Goal: Task Accomplishment & Management: Complete application form

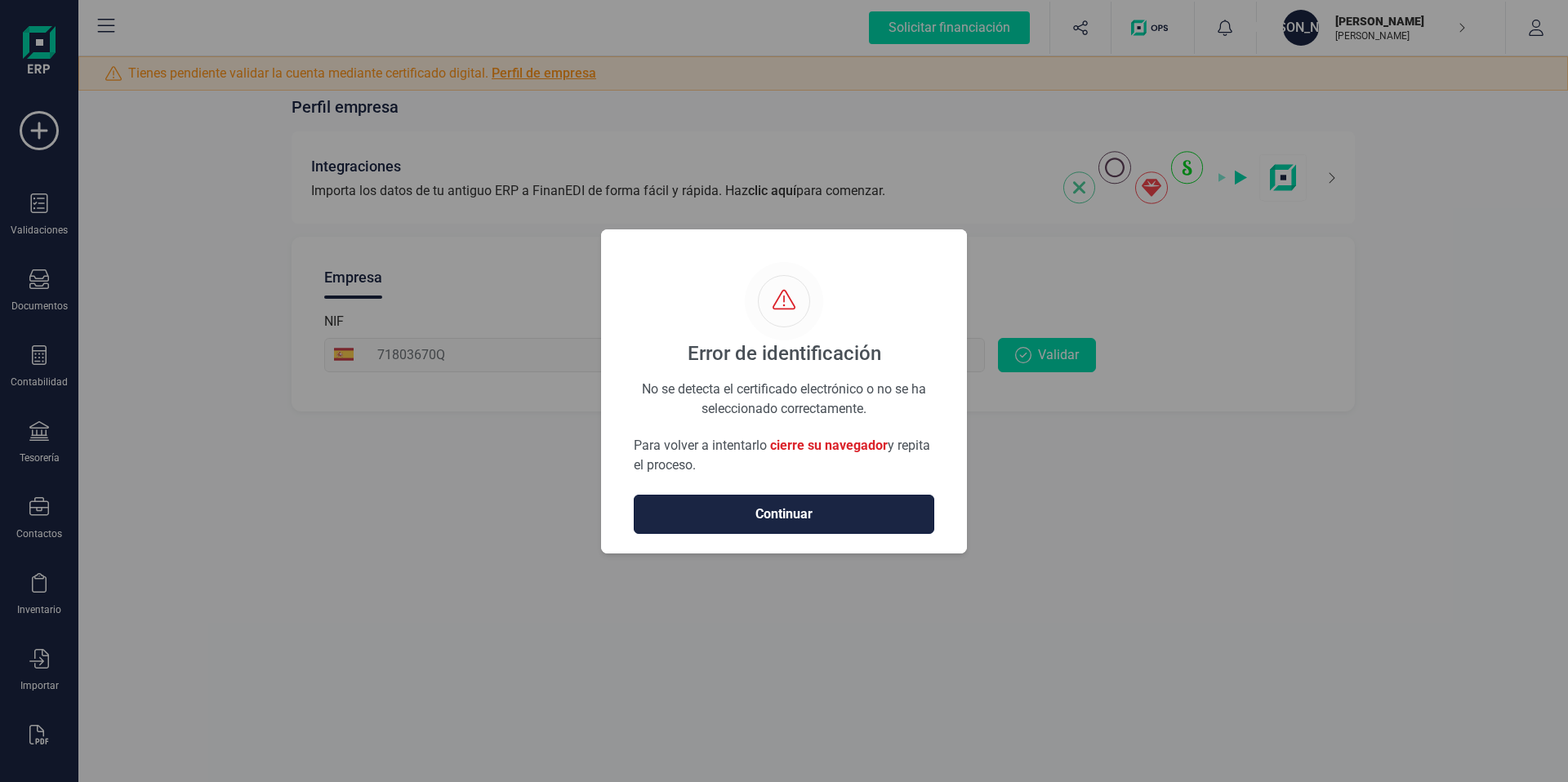
click at [780, 502] on button "Continuar" at bounding box center [784, 514] width 301 height 39
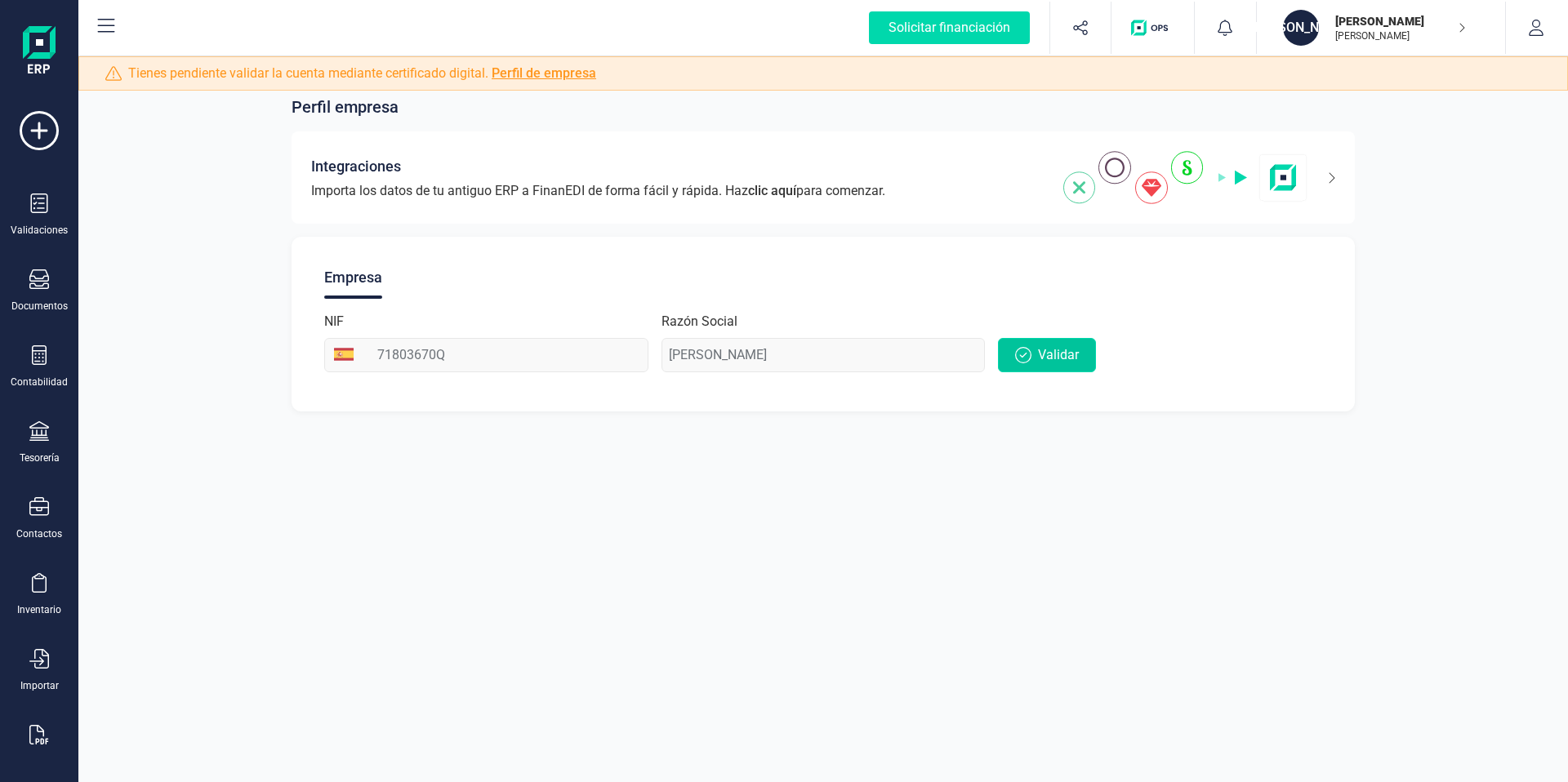
click at [1026, 354] on icon "button" at bounding box center [1023, 354] width 16 height 16
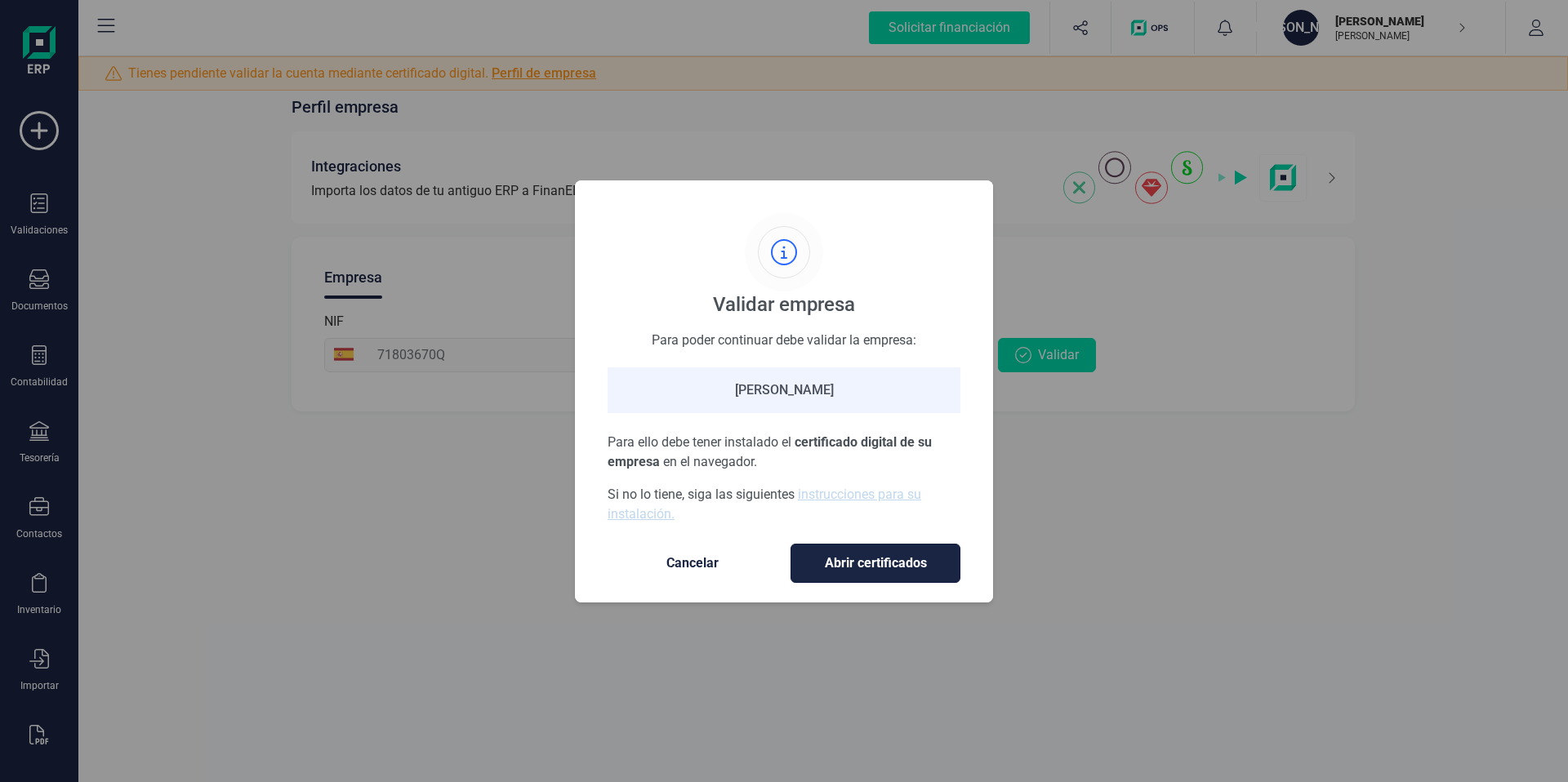
click at [892, 552] on button "Abrir certificados" at bounding box center [875, 563] width 170 height 39
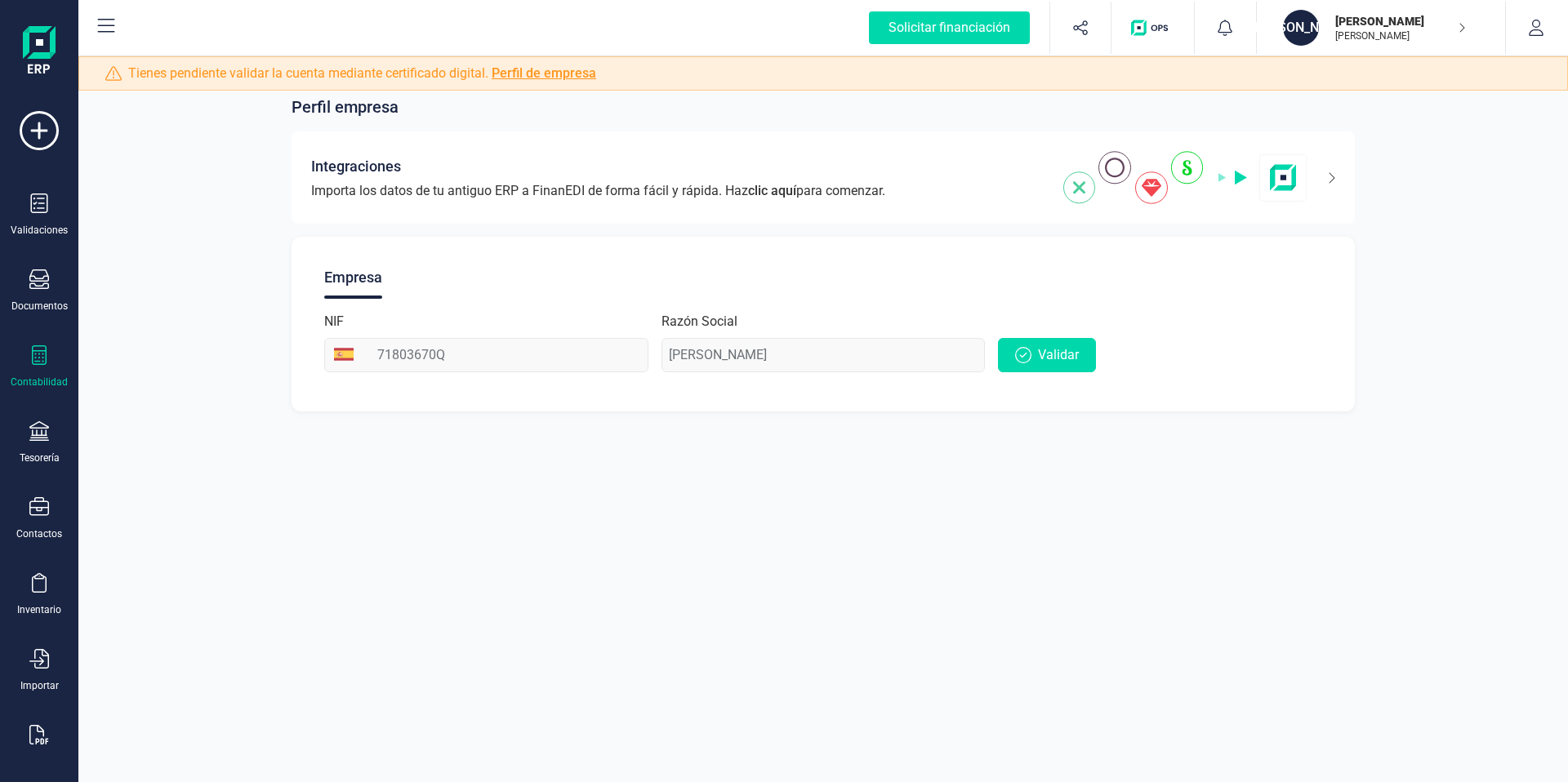
click at [21, 356] on div "Contabilidad" at bounding box center [39, 367] width 65 height 43
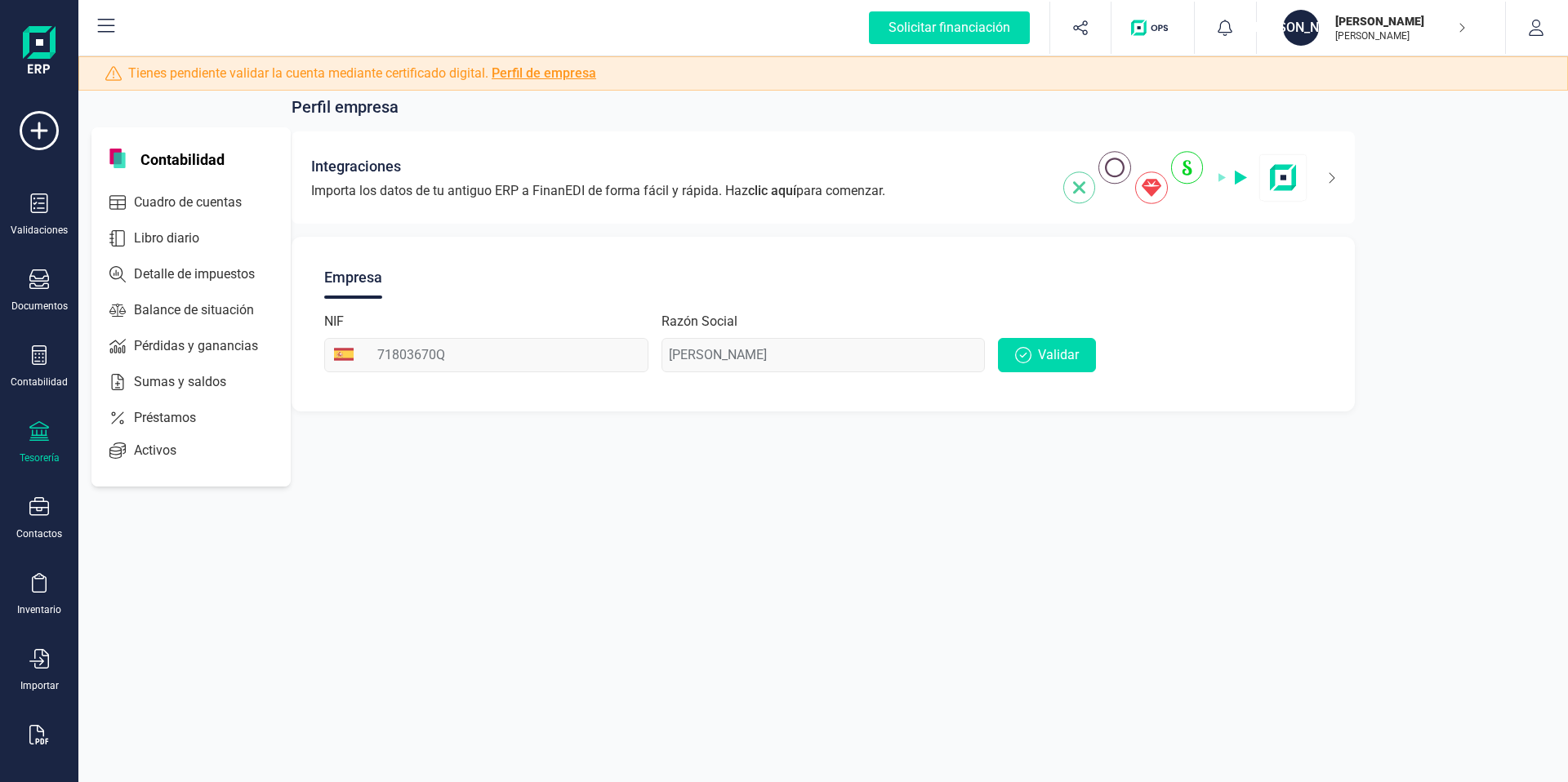
click at [30, 433] on body "Solicitar financiación Validaciones Documentos Documentos Presupuestos Pedidos …" at bounding box center [784, 391] width 1568 height 782
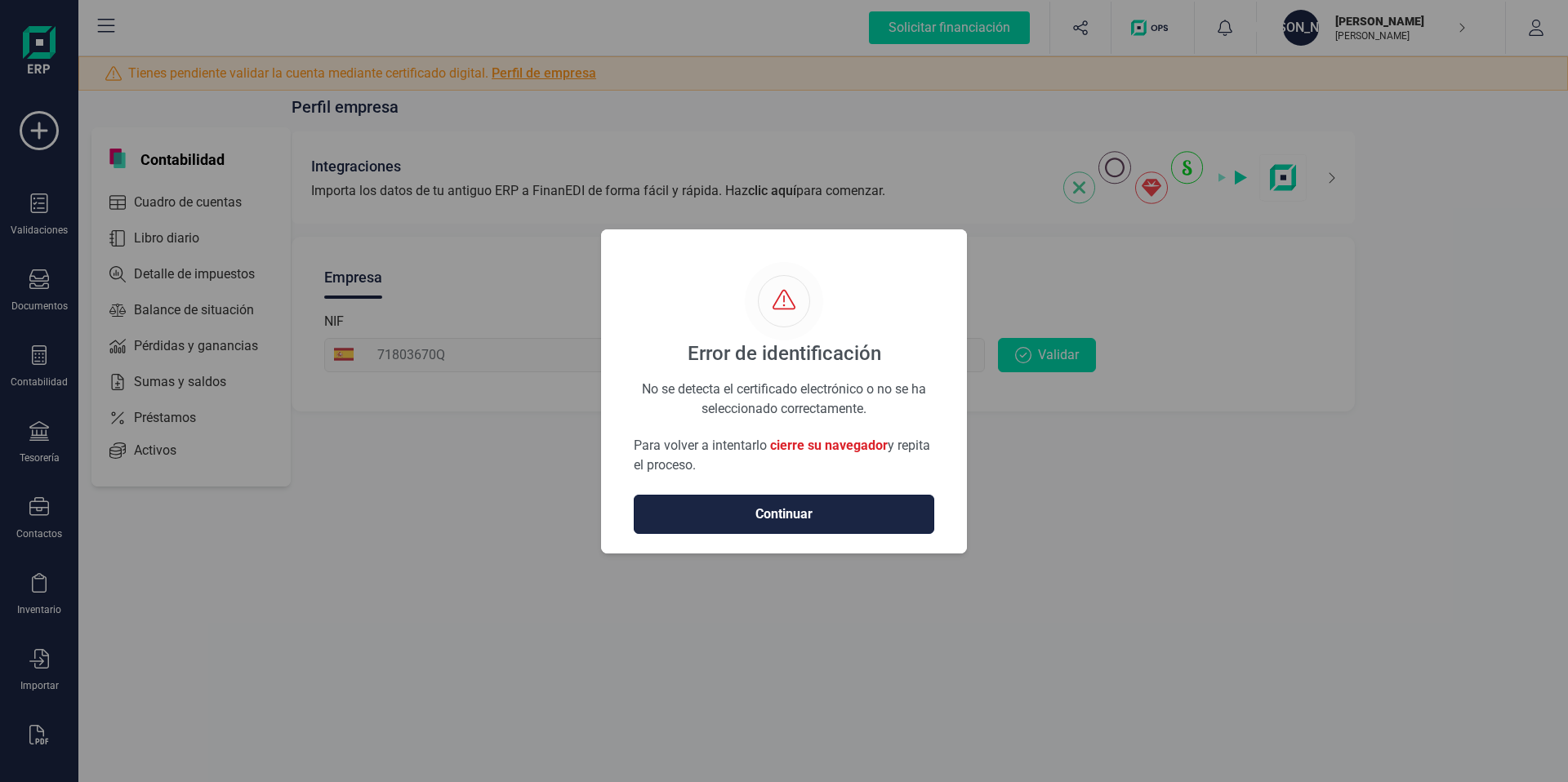
click at [743, 522] on span "Continuar" at bounding box center [784, 514] width 266 height 19
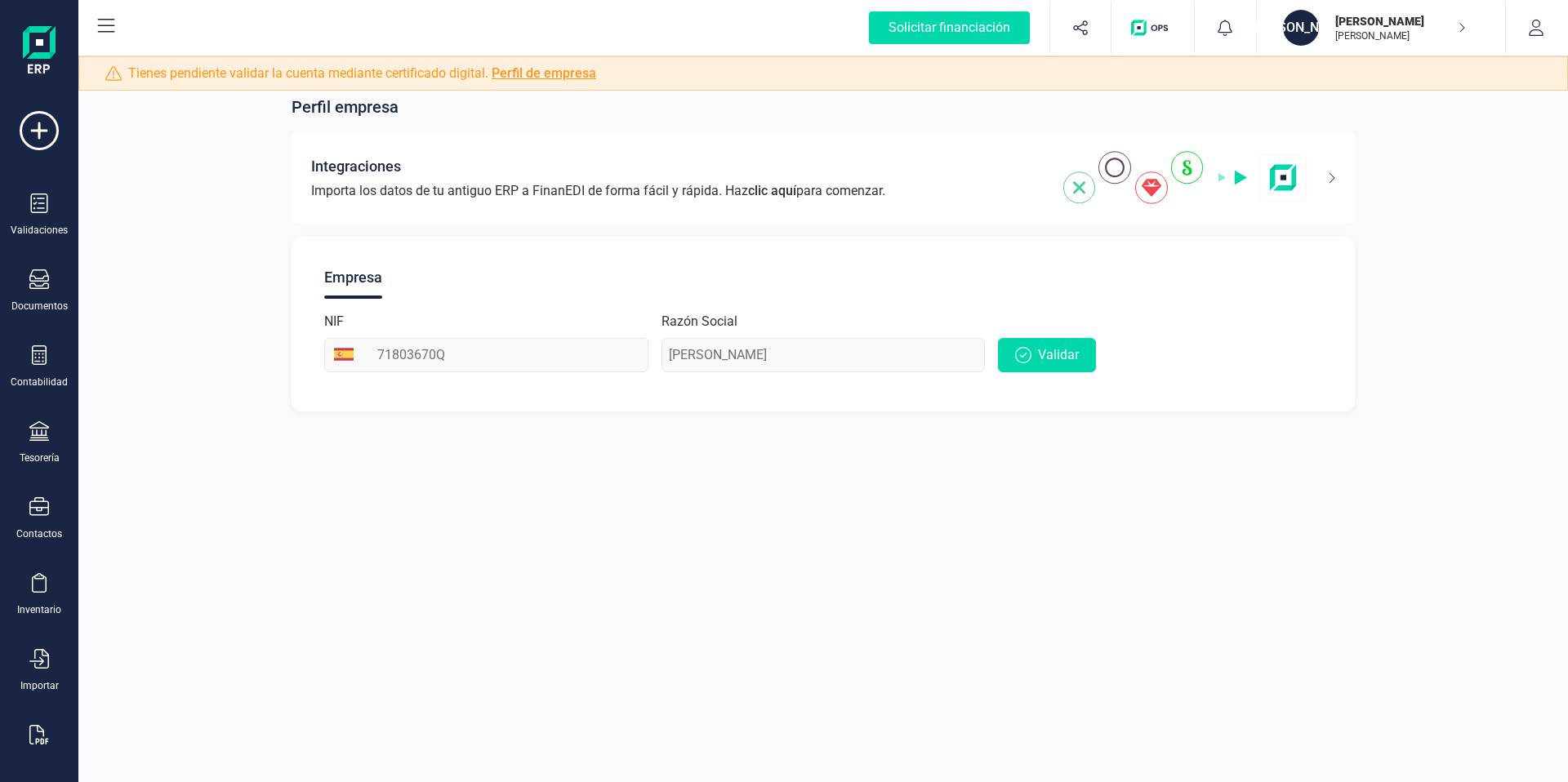
click at [743, 522] on div "Perfil empresa Integraciones Importa los datos de tu antiguo ERP a FinanEDI de …" at bounding box center [823, 391] width 1489 height 782
click at [539, 71] on link "Perfil de empresa" at bounding box center [543, 73] width 105 height 15
click at [1077, 369] on button "Validar" at bounding box center [1047, 355] width 98 height 35
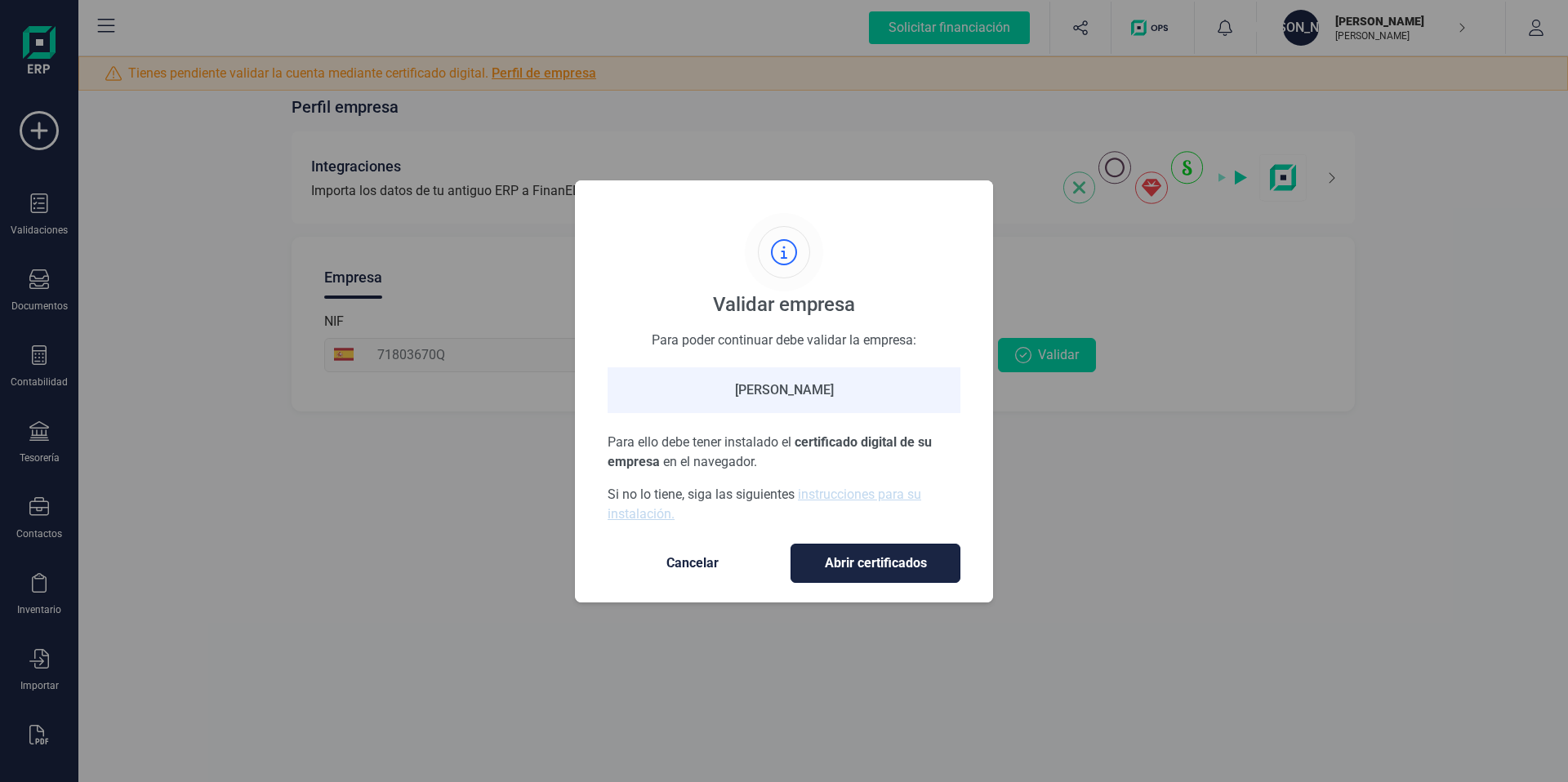
click at [825, 556] on span "Abrir certificados" at bounding box center [875, 563] width 136 height 19
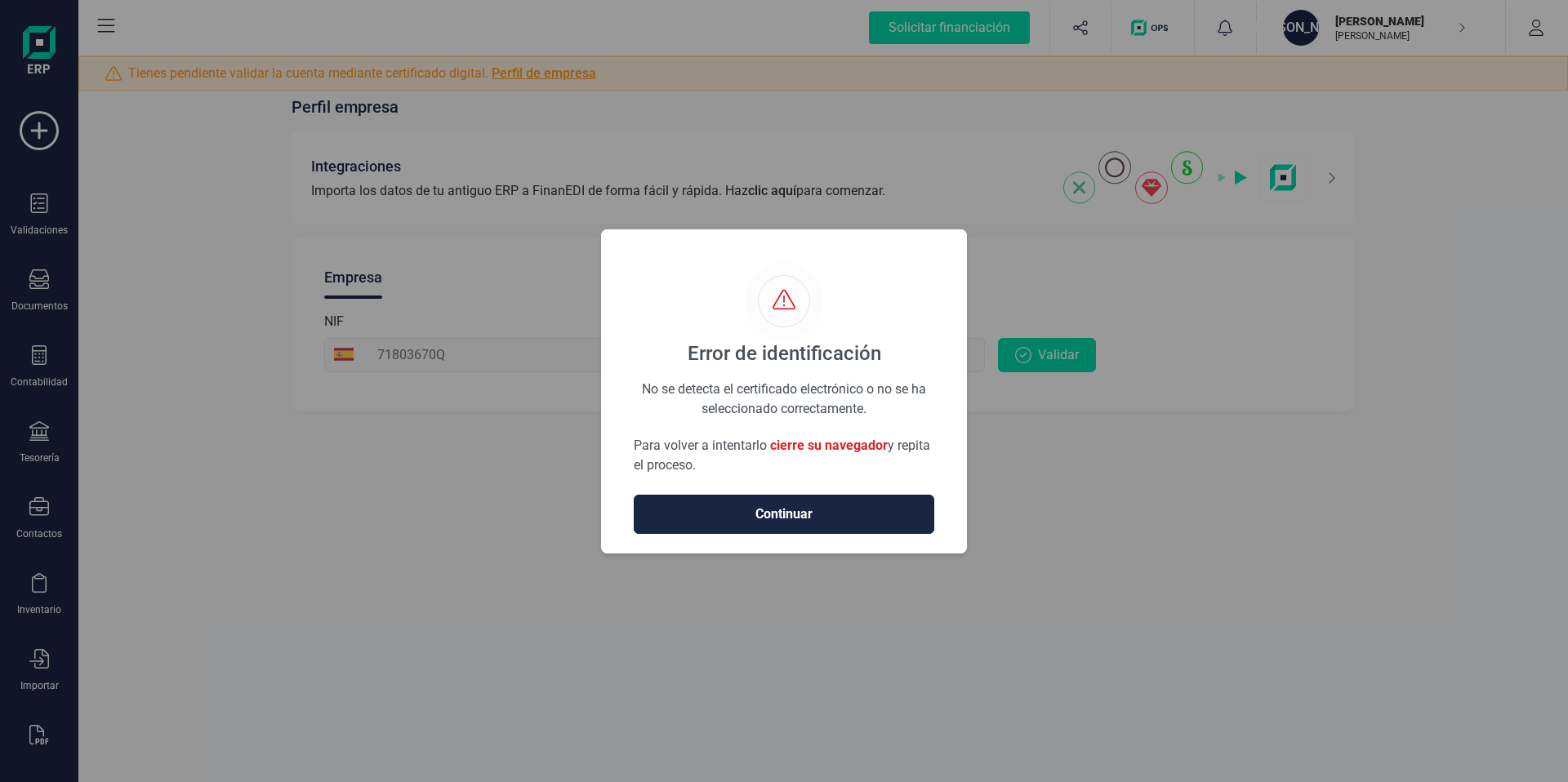
click at [786, 512] on span "Continuar" at bounding box center [784, 514] width 266 height 19
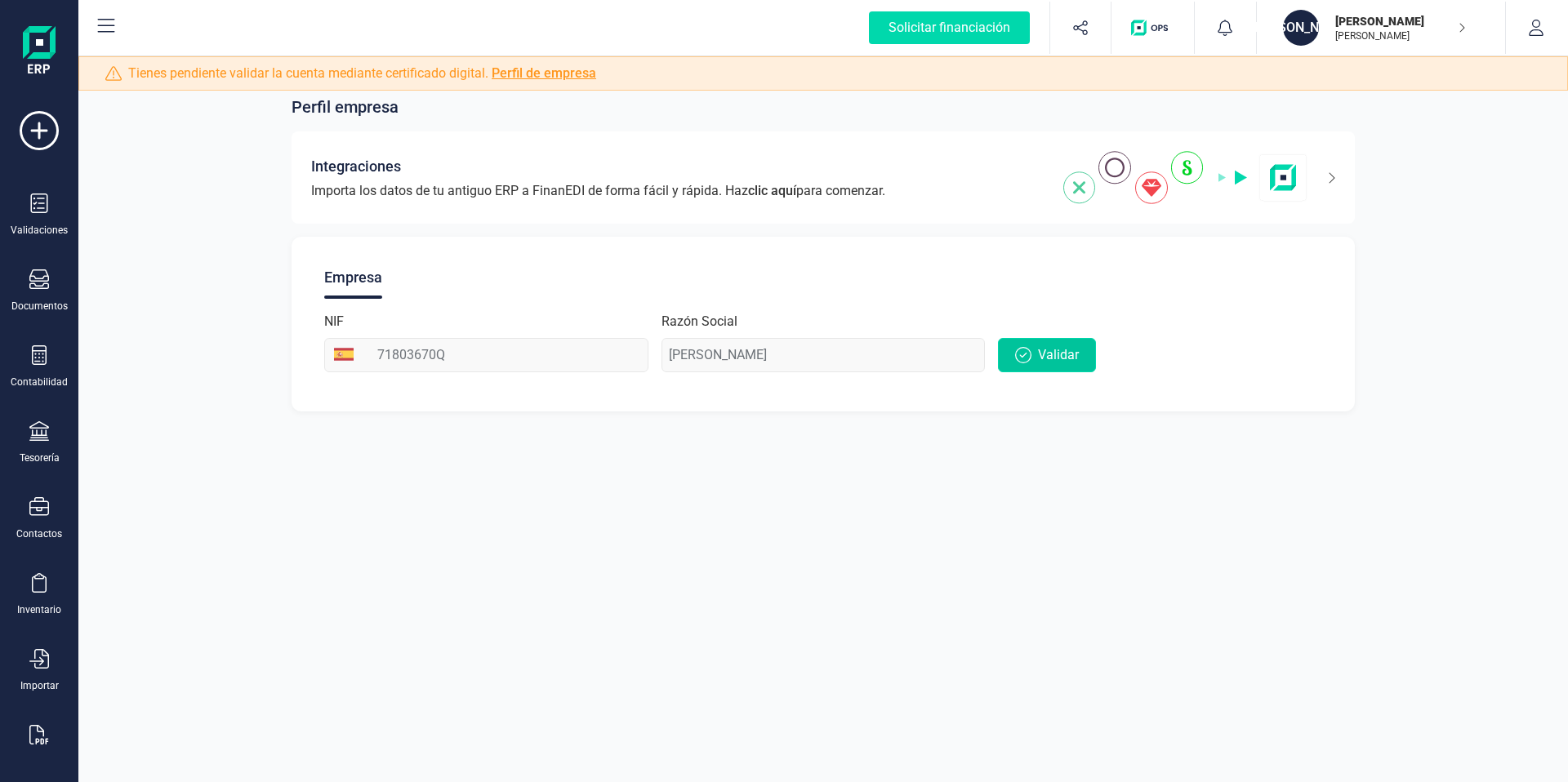
click at [1049, 366] on button "Validar" at bounding box center [1047, 355] width 98 height 35
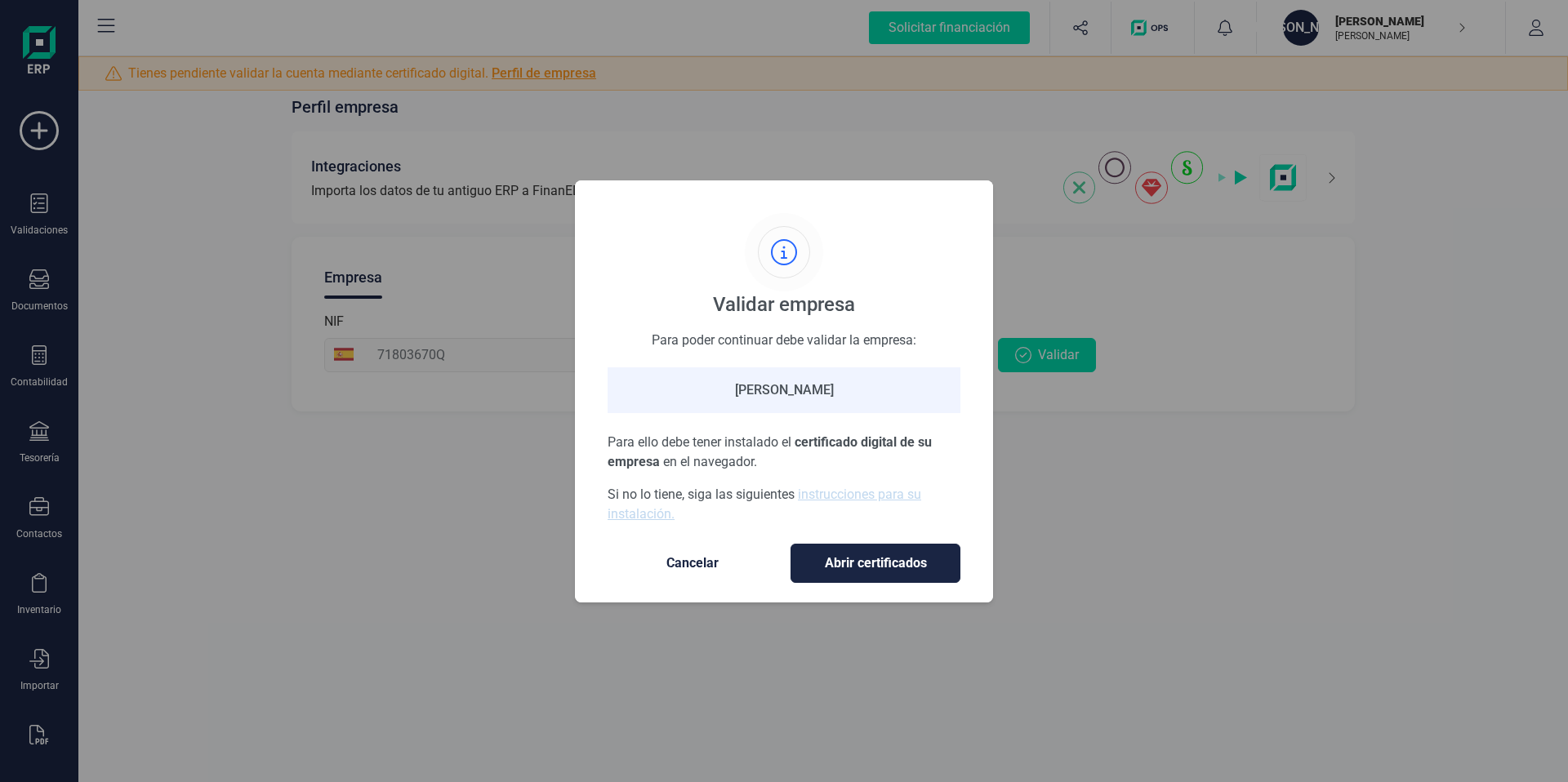
click at [886, 536] on div "Validar empresa Para poder continuar debe validar la empresa: JOSE ALEJANDRO NO…" at bounding box center [784, 398] width 353 height 370
click at [881, 554] on span "Abrir certificados" at bounding box center [875, 563] width 136 height 19
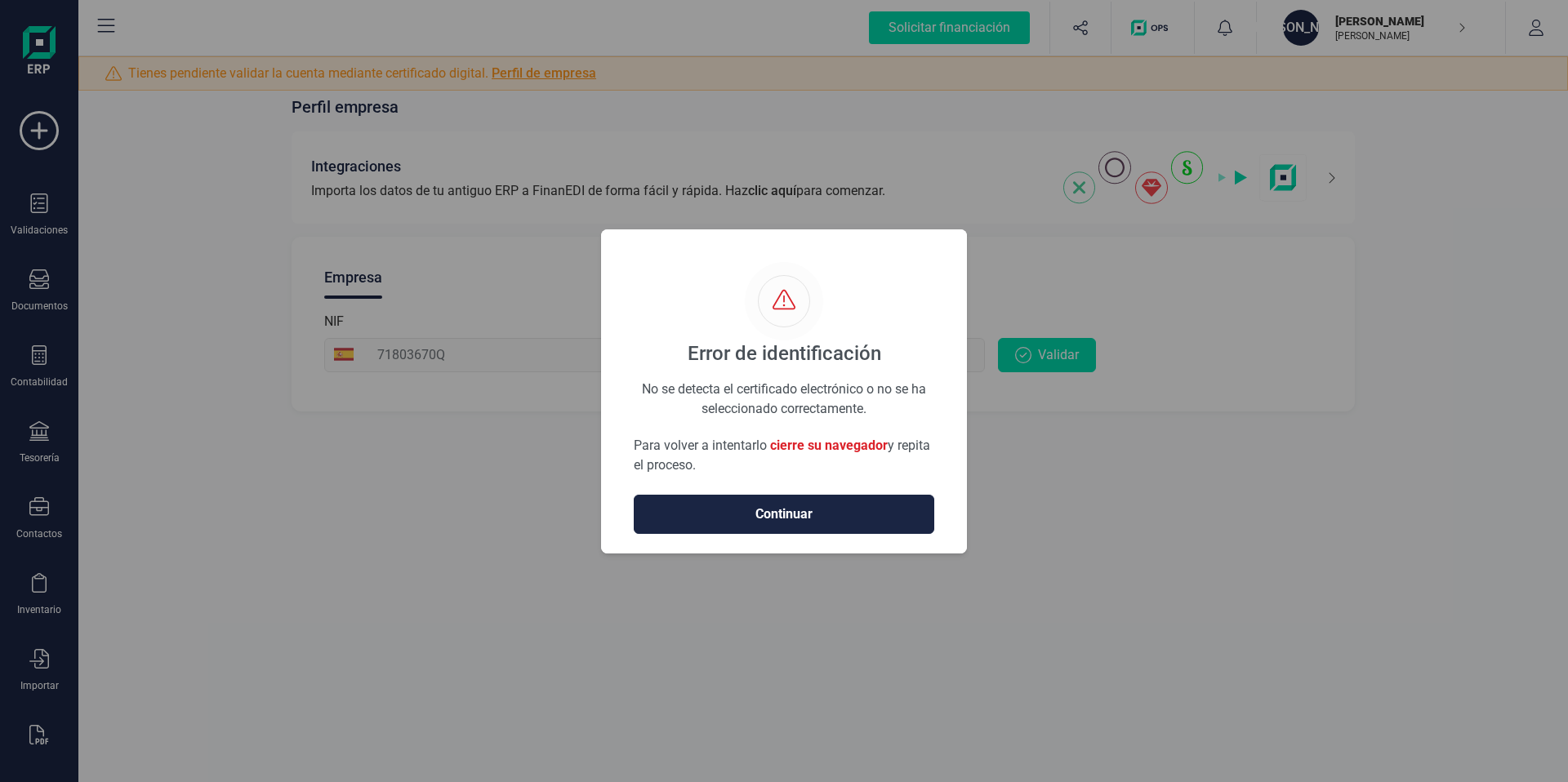
click at [836, 443] on span "cierre su navegador" at bounding box center [828, 445] width 118 height 15
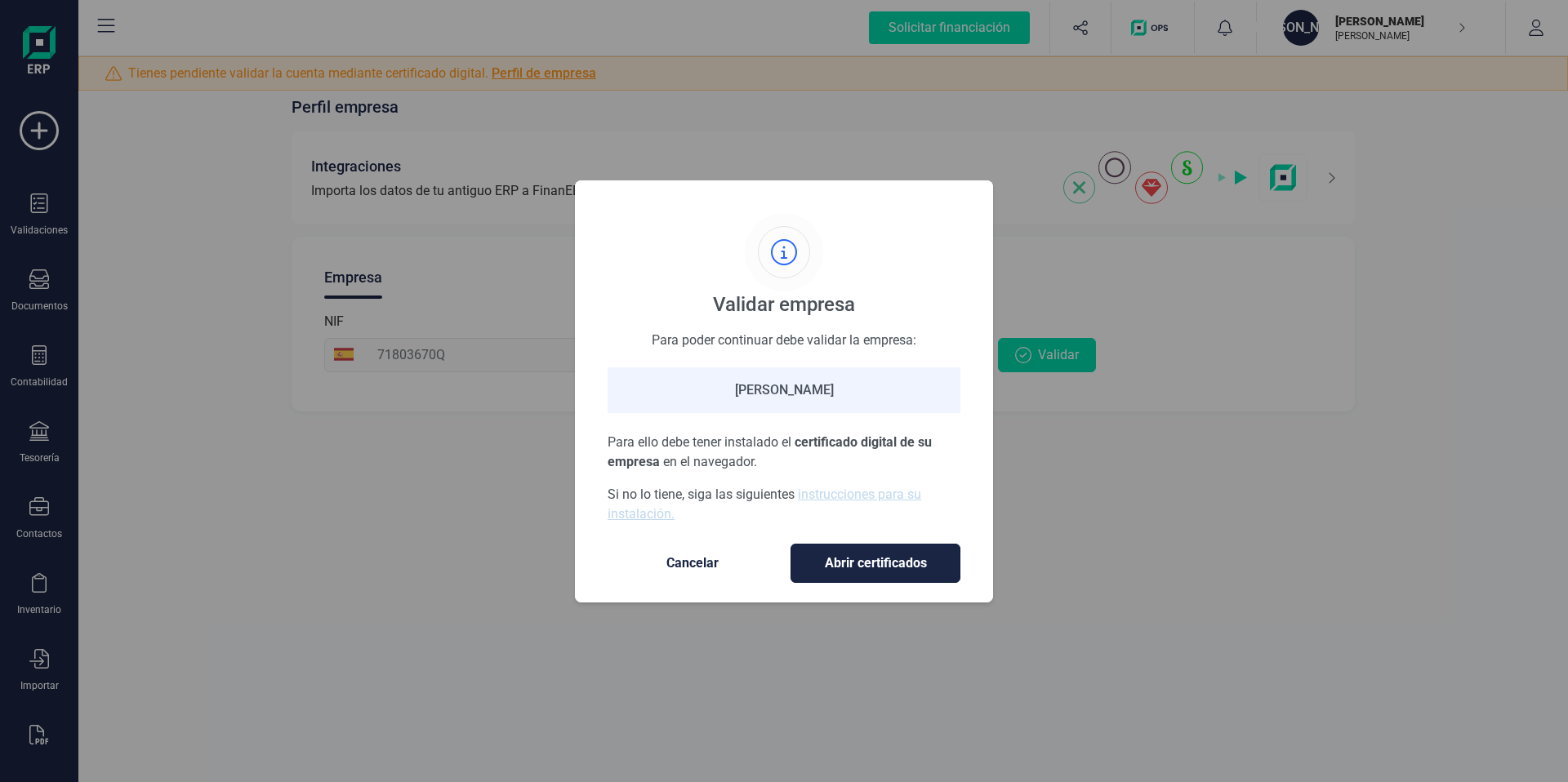
click at [886, 560] on span "Abrir certificados" at bounding box center [875, 563] width 136 height 19
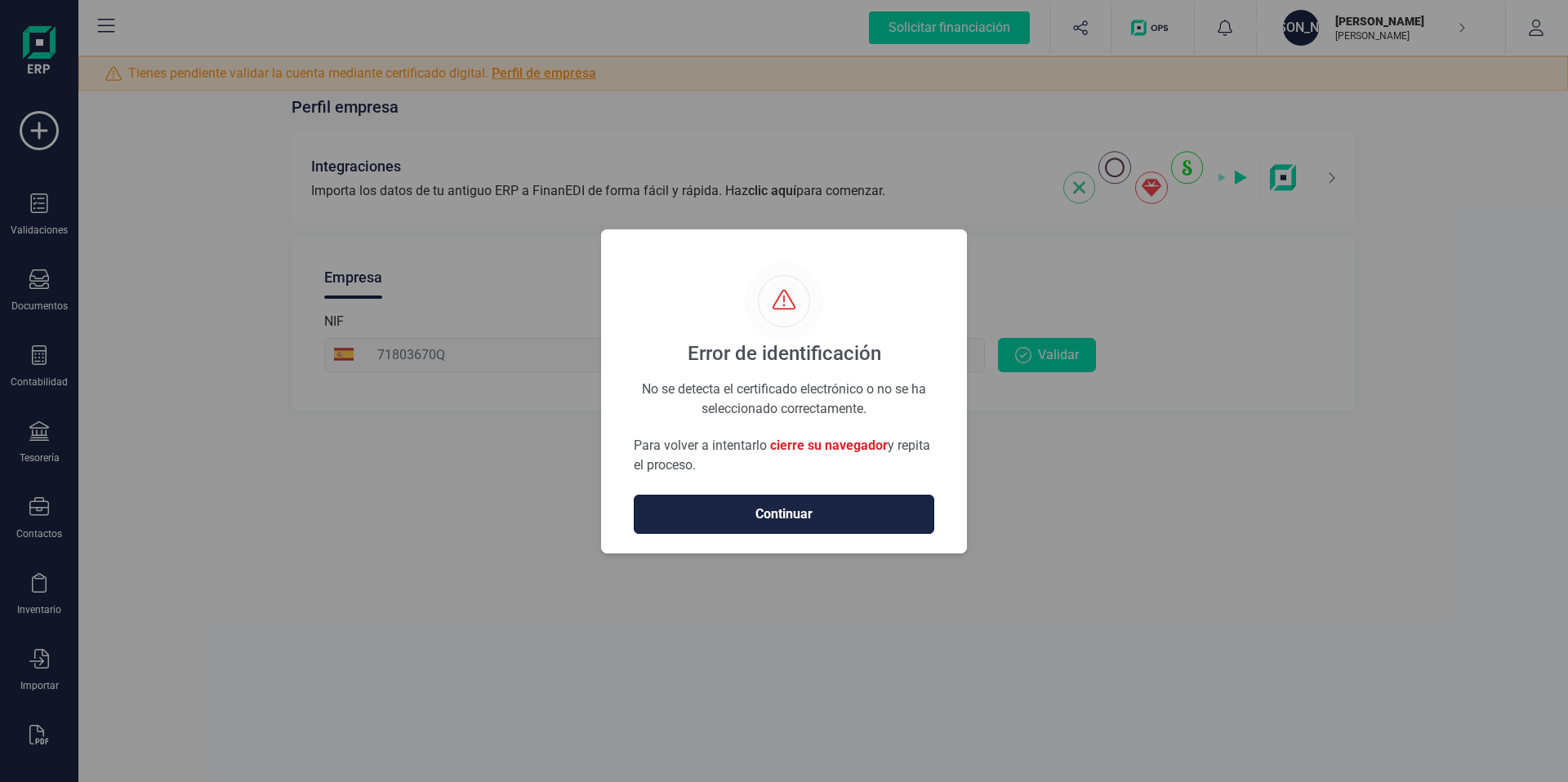
click at [788, 500] on button "Continuar" at bounding box center [784, 514] width 301 height 39
click at [830, 522] on span "Continuar" at bounding box center [784, 514] width 266 height 19
